Goal: Check status: Check status

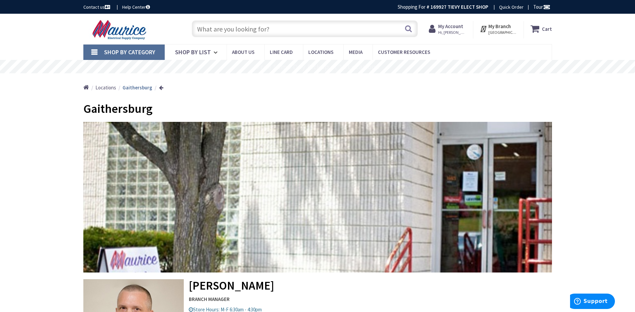
click at [450, 34] on span "Hi, [PERSON_NAME]" at bounding box center [452, 32] width 28 height 5
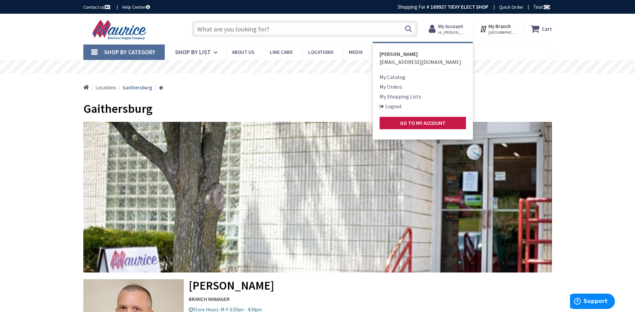
click at [397, 86] on link "My Orders" at bounding box center [391, 87] width 23 height 8
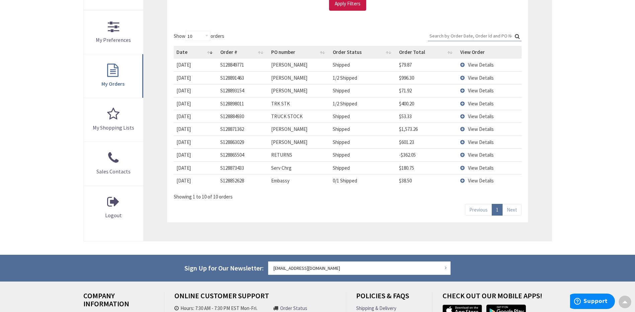
scroll to position [167, 0]
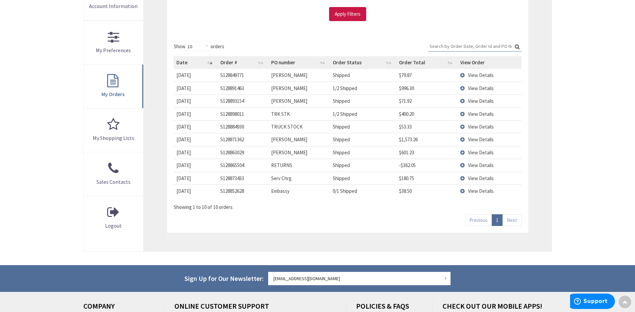
click at [464, 140] on td "View Details" at bounding box center [490, 139] width 64 height 13
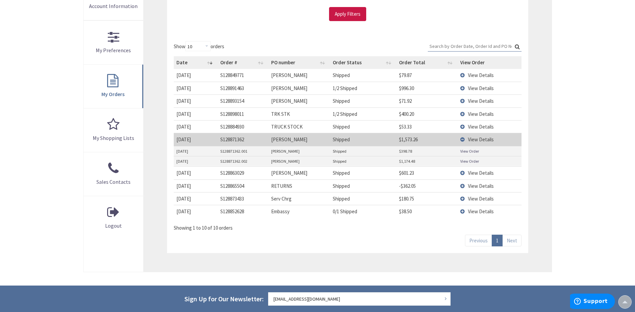
click at [466, 153] on link "View Order" at bounding box center [469, 151] width 19 height 6
click at [466, 138] on td "View Details" at bounding box center [490, 139] width 64 height 13
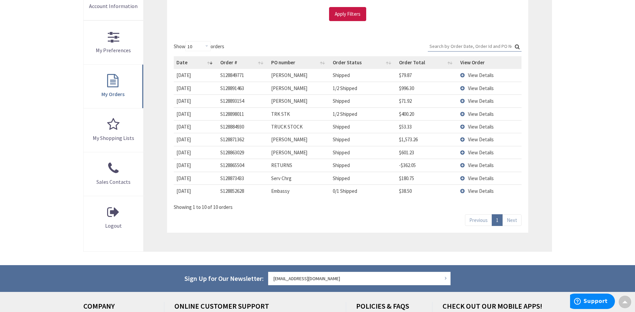
click at [463, 102] on td "View Details" at bounding box center [490, 100] width 64 height 13
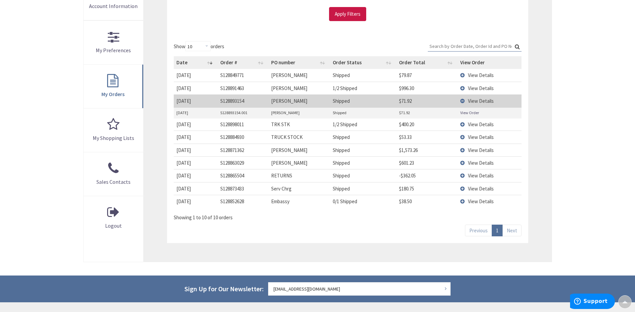
click at [466, 114] on link "View Order" at bounding box center [469, 113] width 19 height 6
click at [462, 101] on td "View Details" at bounding box center [490, 100] width 64 height 13
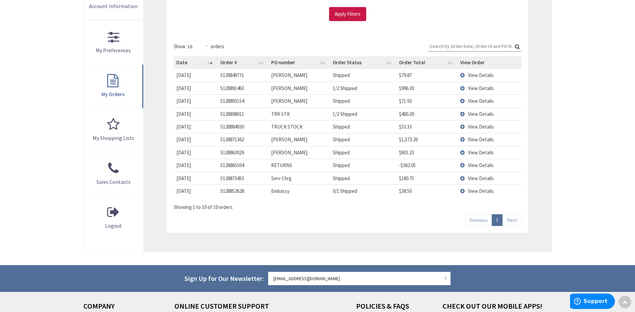
click at [463, 88] on td "View Details" at bounding box center [490, 88] width 64 height 13
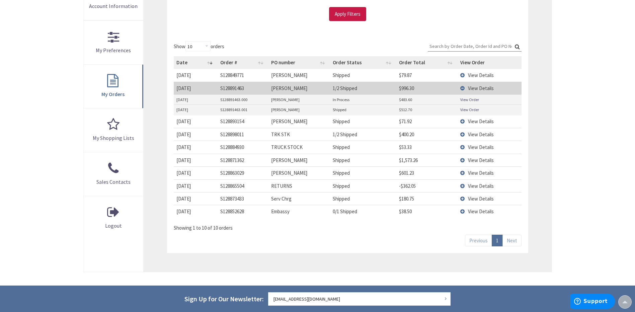
click at [473, 110] on link "View Order" at bounding box center [469, 110] width 19 height 6
click at [466, 100] on link "View Order" at bounding box center [469, 100] width 19 height 6
click at [463, 89] on td "View Details" at bounding box center [490, 88] width 64 height 13
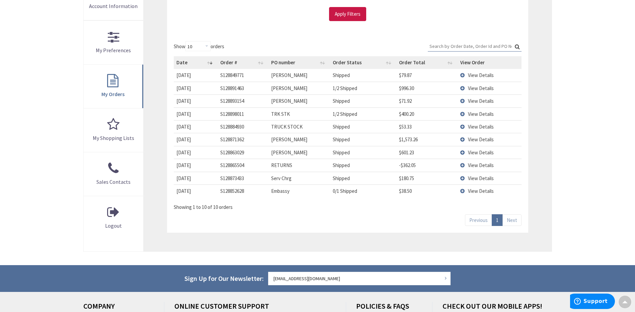
click at [464, 75] on td "View Details" at bounding box center [490, 75] width 64 height 12
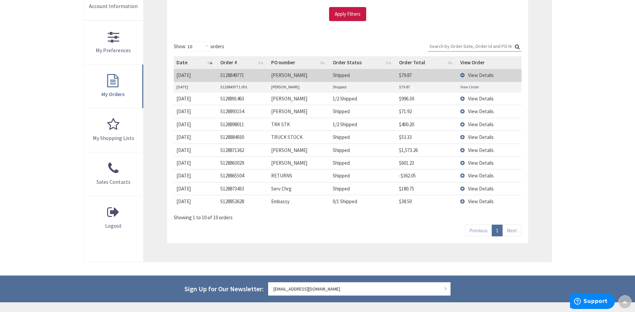
click at [467, 87] on link "View Order" at bounding box center [469, 87] width 19 height 6
click at [462, 76] on td "View Details" at bounding box center [490, 75] width 64 height 12
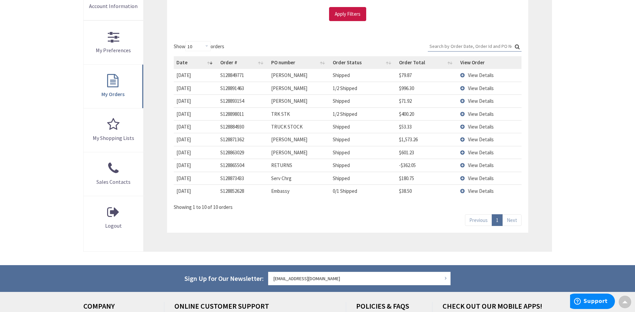
click at [462, 115] on td "View Details" at bounding box center [490, 113] width 64 height 13
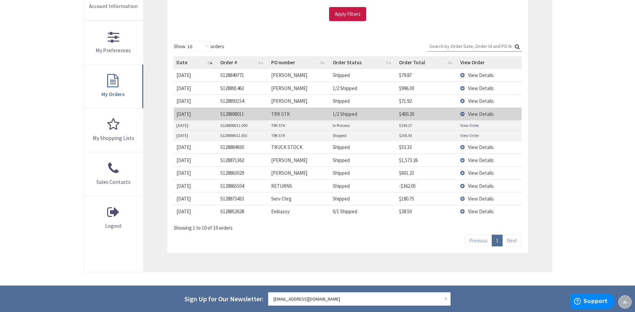
click at [465, 127] on link "View Order" at bounding box center [469, 126] width 19 height 6
click at [469, 135] on link "View Order" at bounding box center [469, 136] width 19 height 6
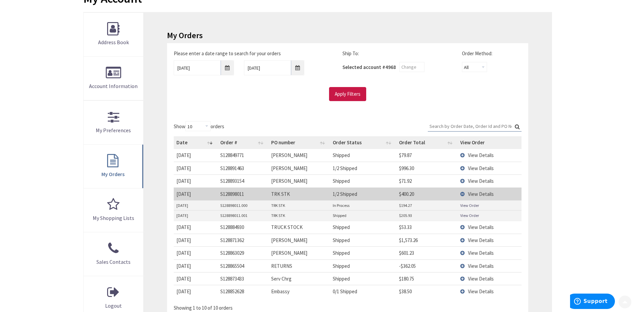
scroll to position [100, 0]
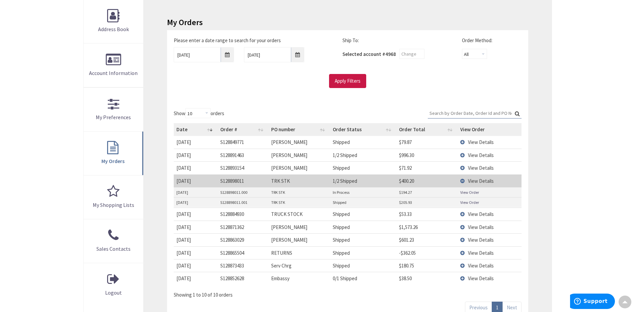
click at [464, 180] on td "View Details" at bounding box center [490, 180] width 64 height 13
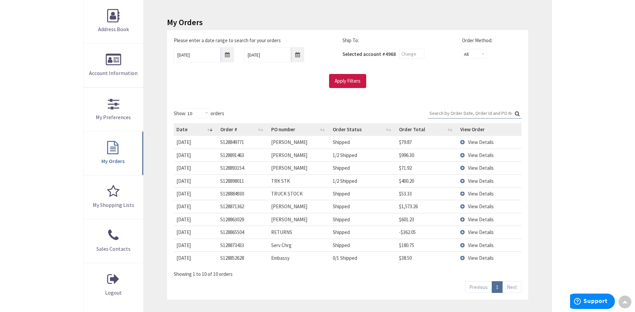
click at [461, 258] on td "View Details" at bounding box center [490, 257] width 64 height 13
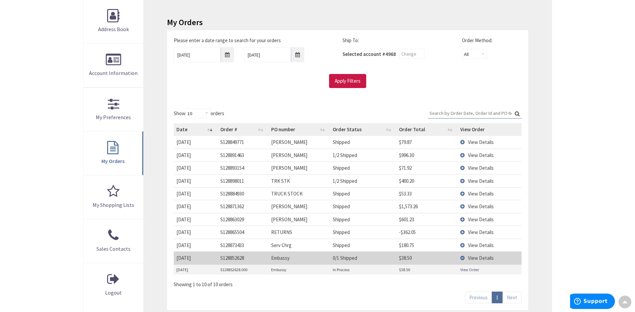
click at [464, 268] on link "View Order" at bounding box center [469, 270] width 19 height 6
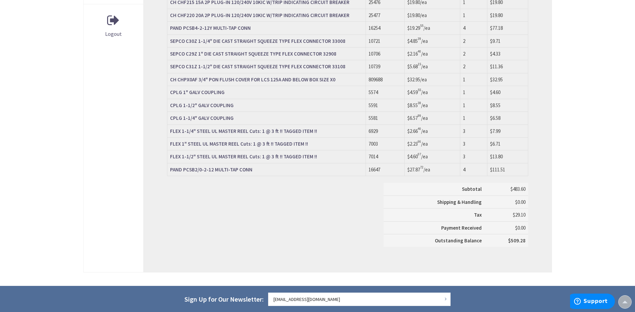
scroll to position [168, 0]
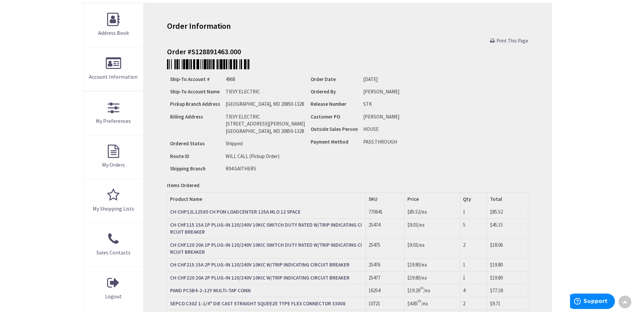
scroll to position [33, 0]
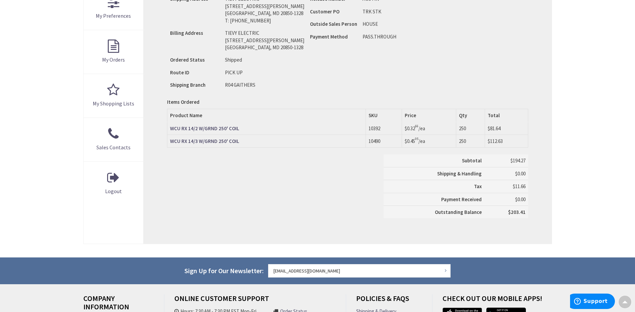
scroll to position [1, 0]
